Goal: Task Accomplishment & Management: Manage account settings

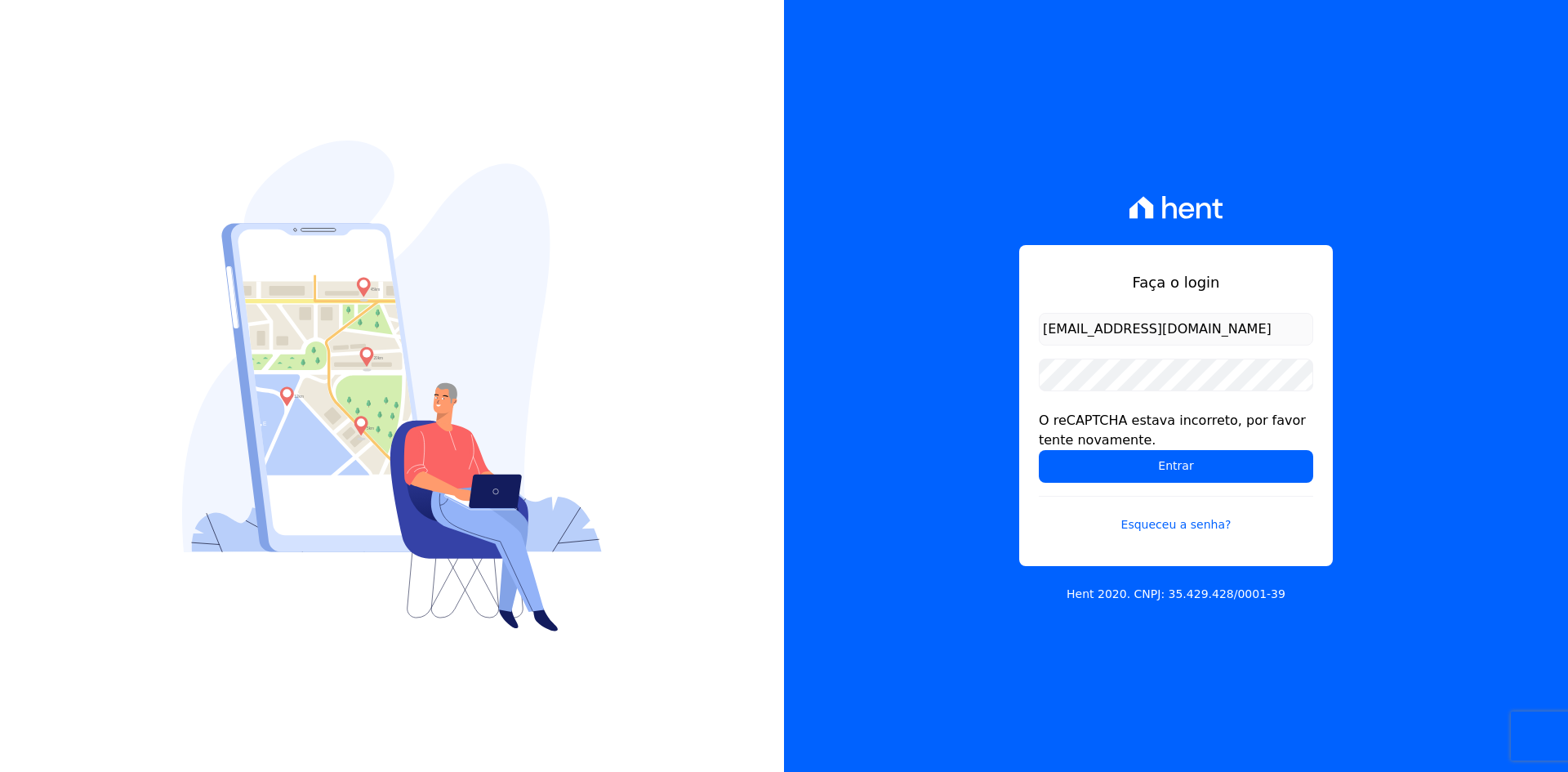
click at [1066, 472] on input "Entrar" at bounding box center [1176, 467] width 275 height 33
click at [928, 470] on div "Faça o login contato@grupokaiser.com.br O reCAPTCHA estava incorreto, por favor…" at bounding box center [1176, 386] width 784 height 772
click at [1068, 471] on input "Entrar" at bounding box center [1176, 467] width 275 height 33
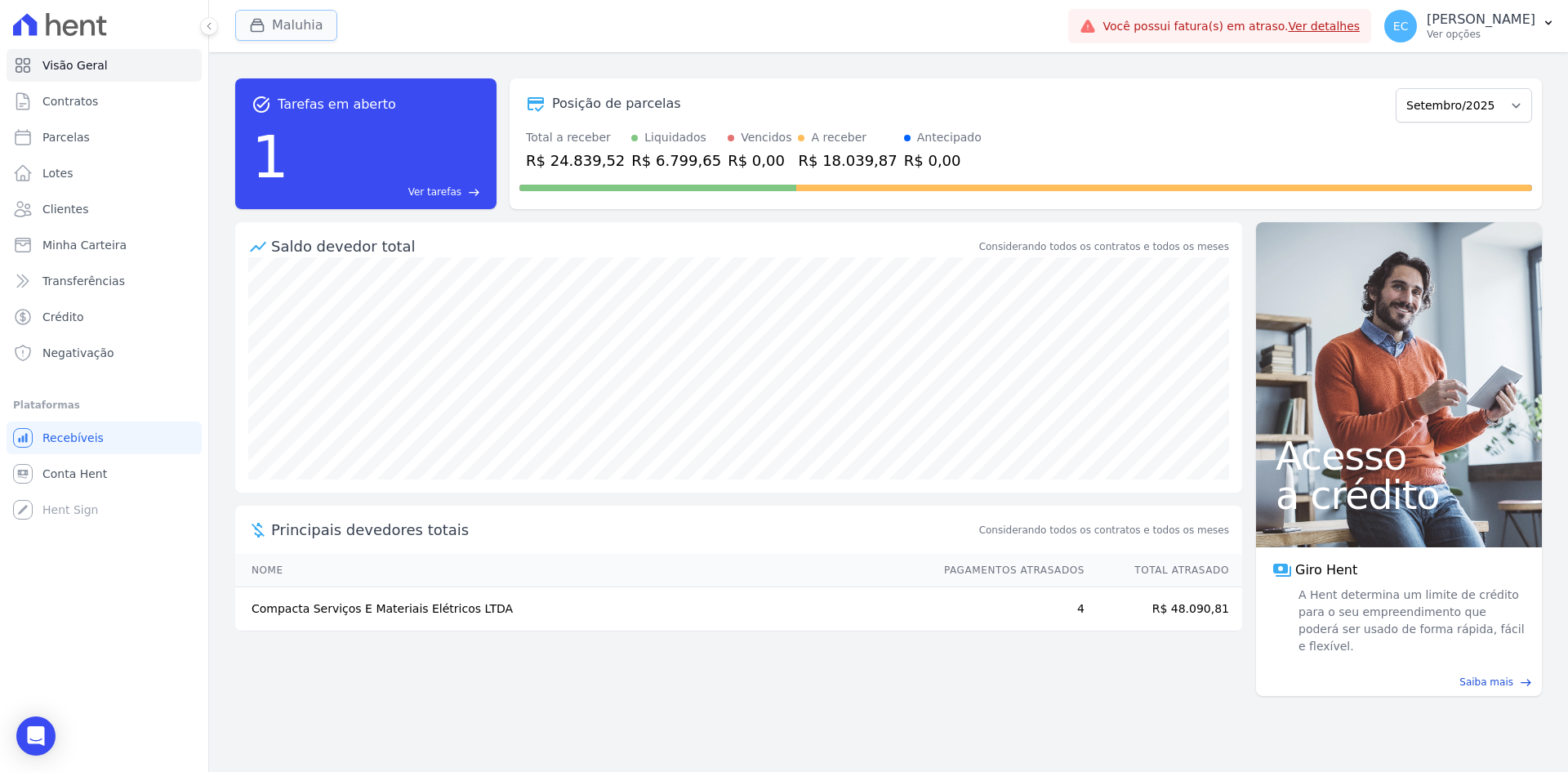
click at [246, 25] on button "Maluhia" at bounding box center [285, 26] width 102 height 31
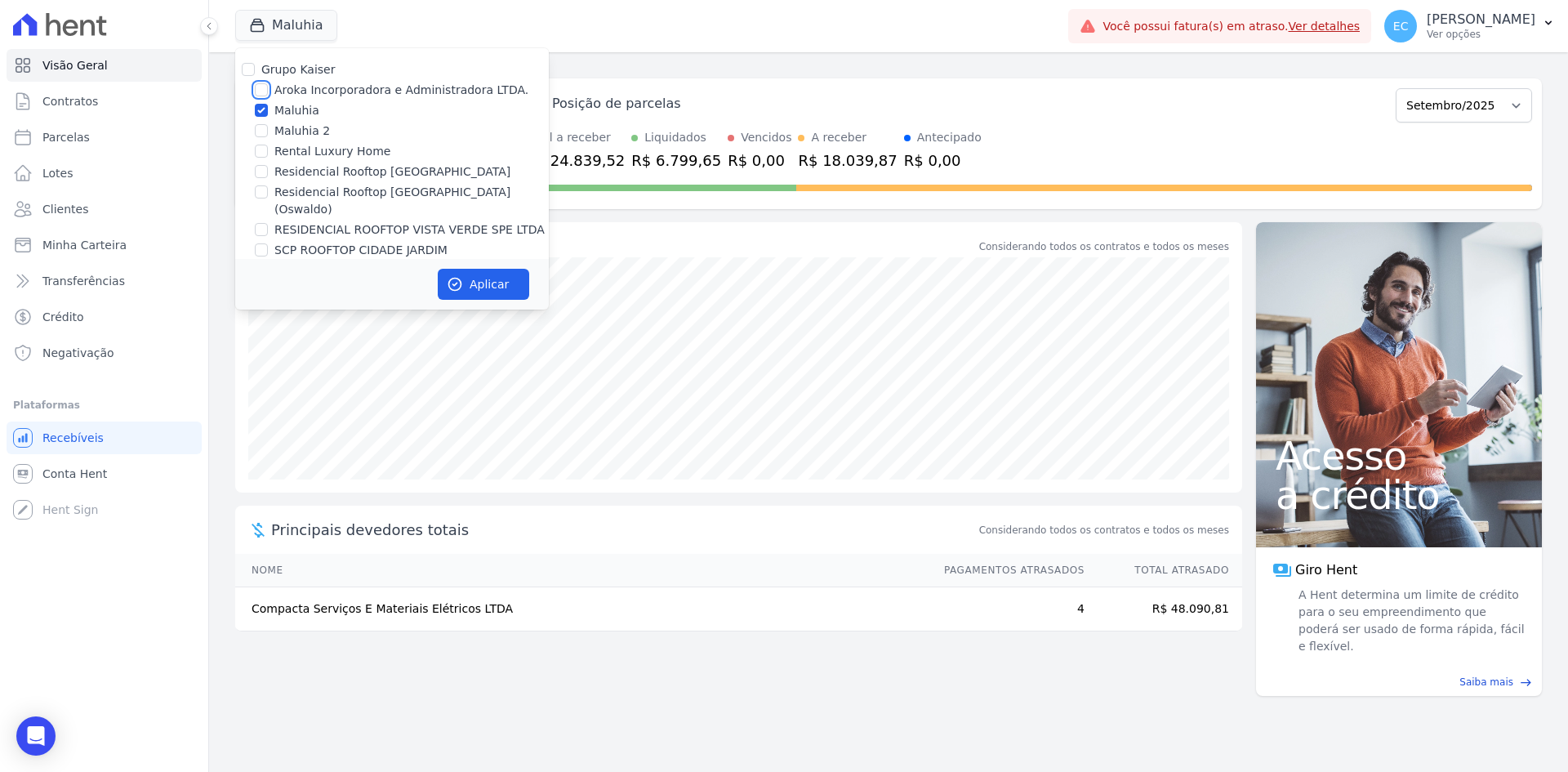
click at [256, 90] on input "Aroka Incorporadora e Administradora LTDA." at bounding box center [261, 90] width 13 height 13
checkbox input "true"
click at [259, 110] on input "Maluhia" at bounding box center [261, 110] width 13 height 13
checkbox input "false"
click at [472, 282] on button "Aplicar" at bounding box center [483, 285] width 92 height 31
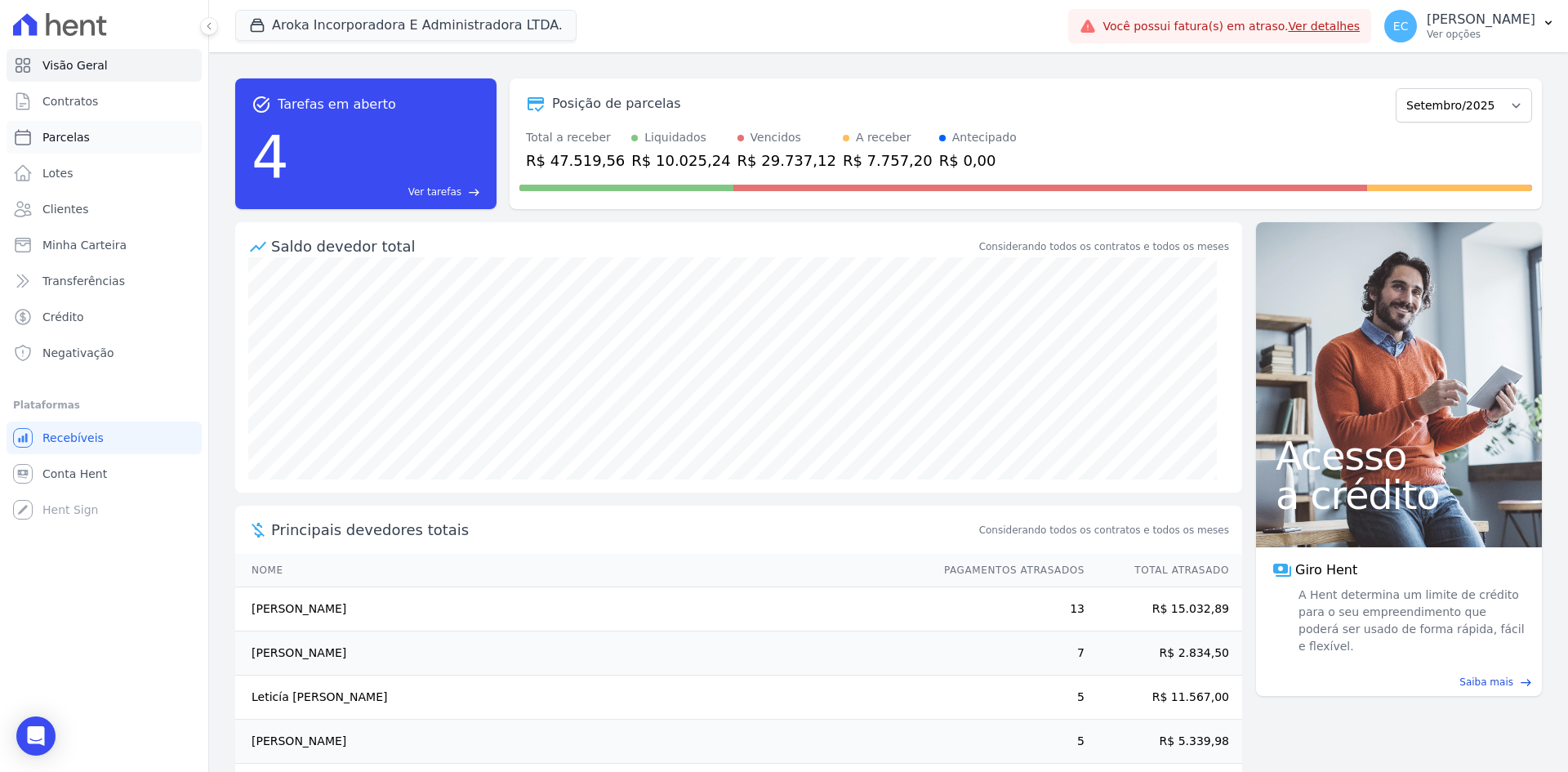
click at [83, 138] on span "Parcelas" at bounding box center [65, 137] width 47 height 17
select select
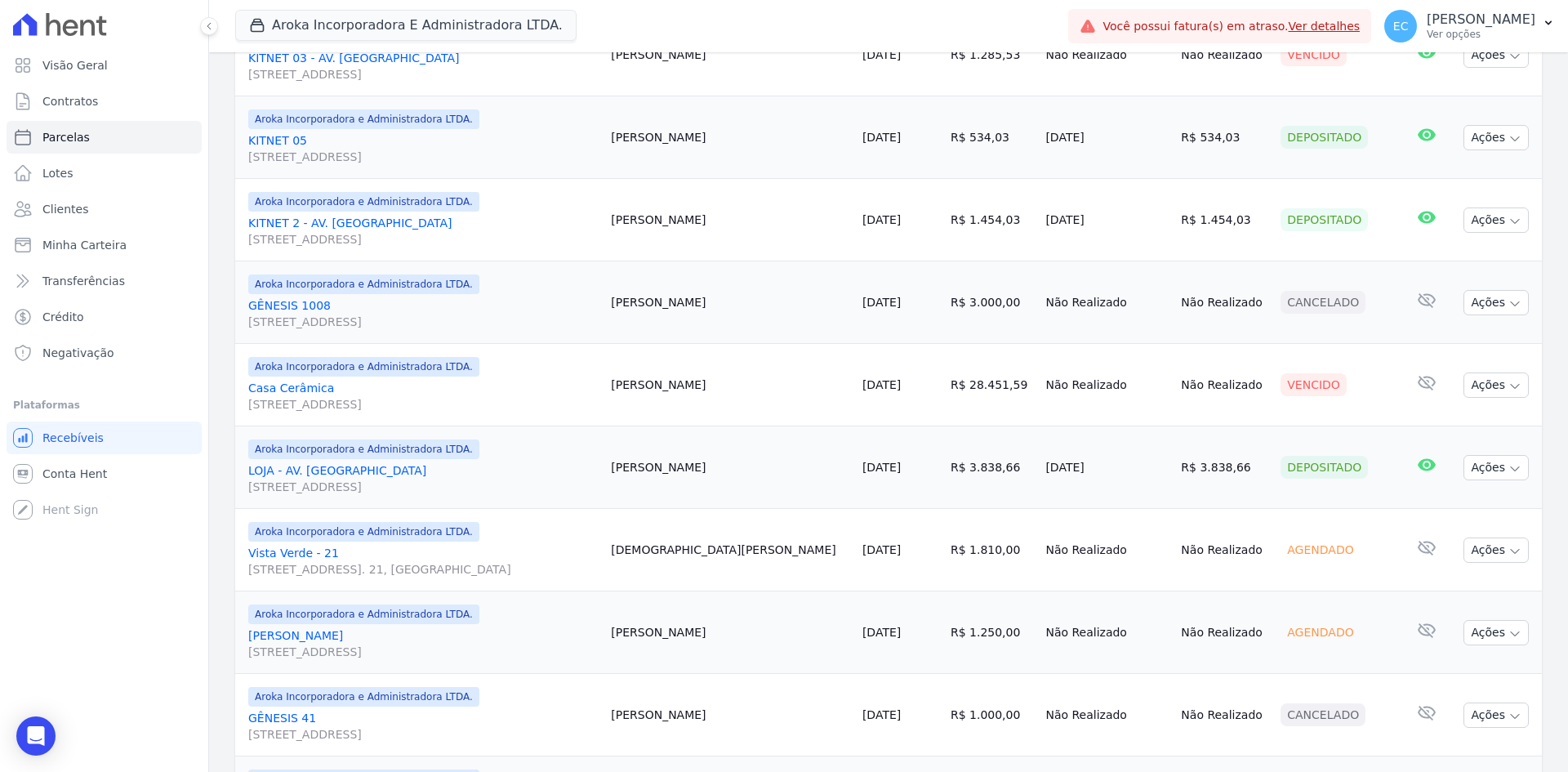
scroll to position [923, 0]
